Goal: Information Seeking & Learning: Check status

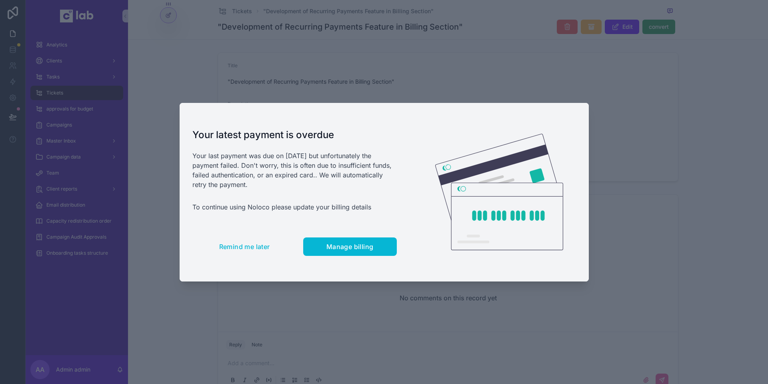
click at [244, 236] on div "Your latest payment is overdue Your last payment was due on [DATE] but unfortun…" at bounding box center [295, 192] width 230 height 178
click at [246, 240] on button "Remind me later" at bounding box center [244, 246] width 104 height 18
